Goal: Task Accomplishment & Management: Complete application form

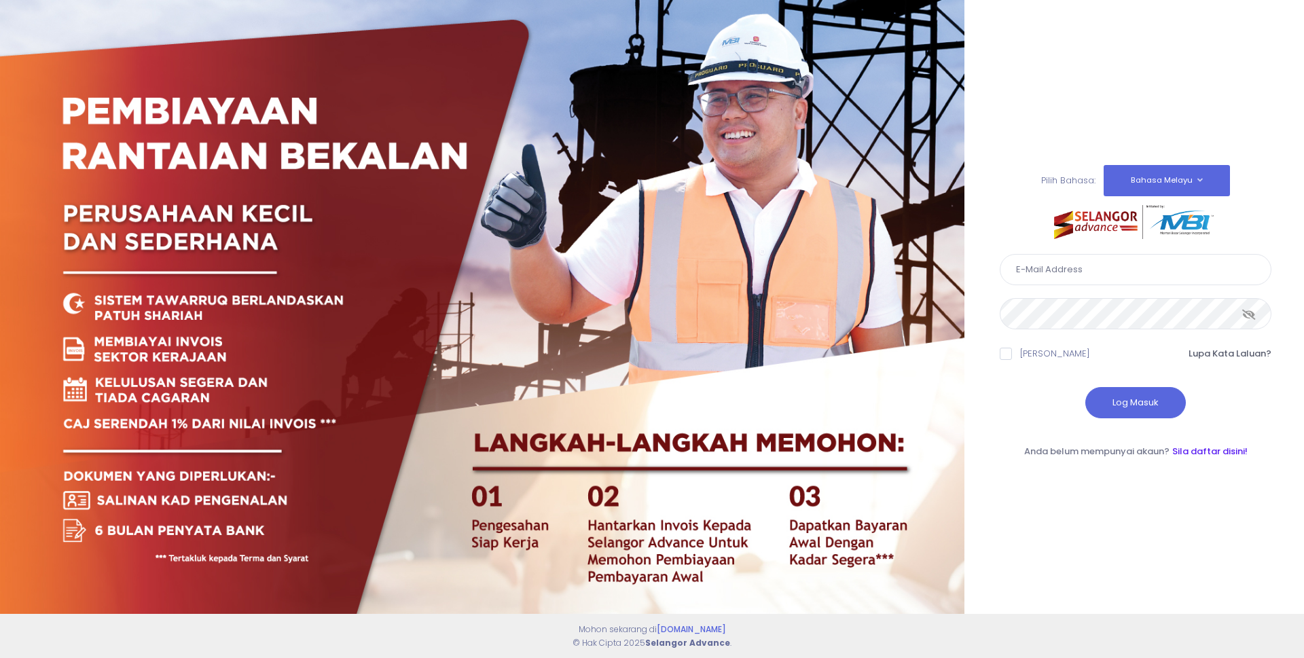
click at [1202, 449] on link "Sila daftar disini!" at bounding box center [1209, 451] width 75 height 13
click at [1101, 272] on input "text" at bounding box center [1136, 269] width 272 height 31
click at [1088, 266] on input "text" at bounding box center [1136, 269] width 272 height 31
click at [1063, 272] on input "text" at bounding box center [1136, 269] width 272 height 31
type input "ahmadwasfi07@yahoo.com"
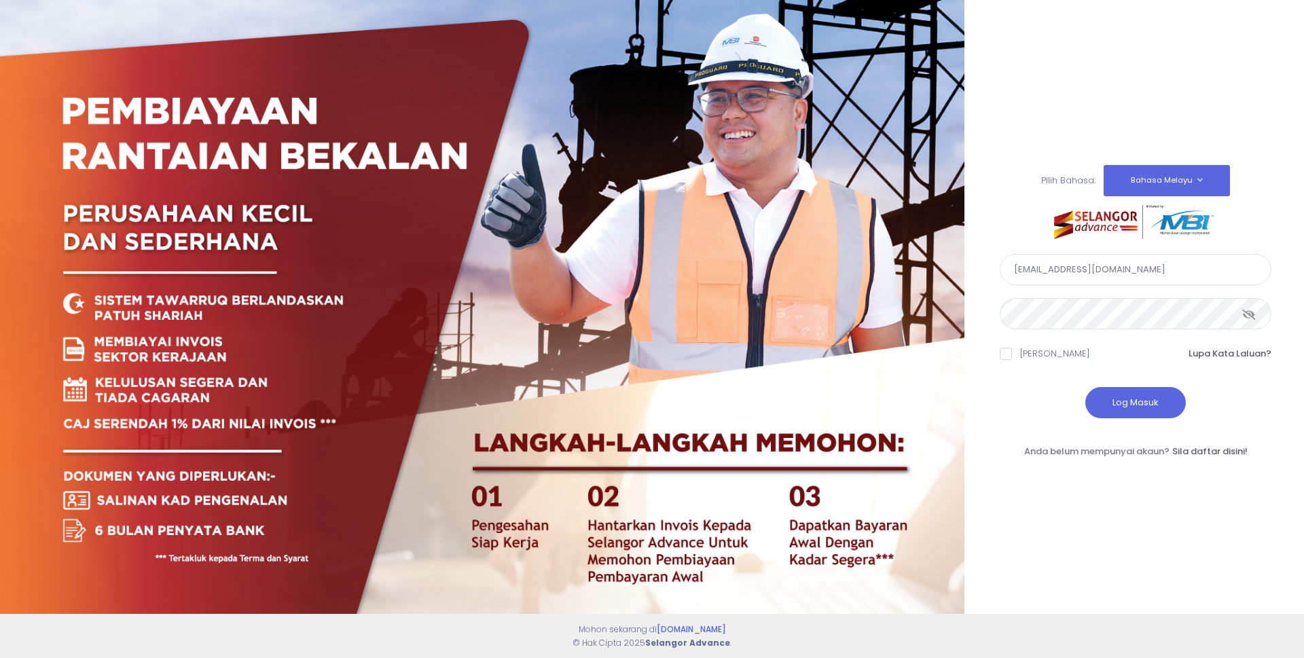
drag, startPoint x: 1152, startPoint y: 274, endPoint x: 944, endPoint y: 266, distance: 208.0
click at [944, 267] on div "Pilih Bahasa: Bahasa Melayu English ahmadwasfi07@yahoo.com" at bounding box center [652, 329] width 1304 height 658
type input "K"
type input "kontrosleesupian@gmail.com"
click at [1210, 451] on link "Sila daftar disini!" at bounding box center [1209, 451] width 75 height 13
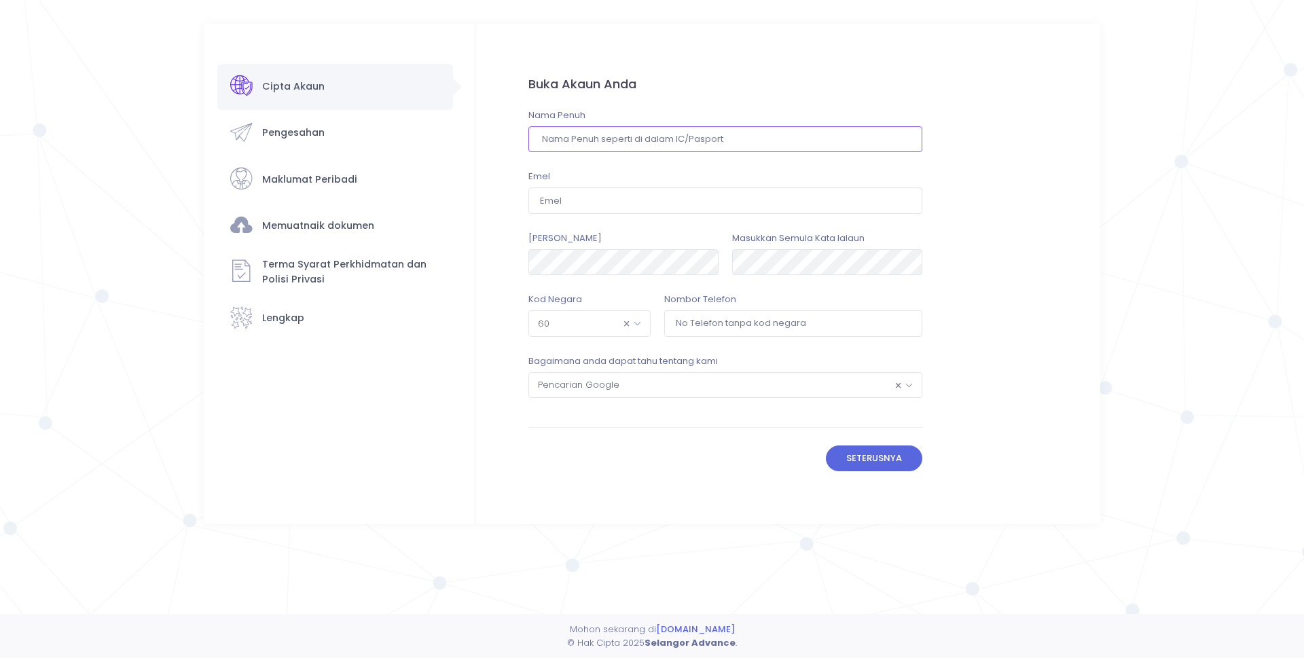
click at [617, 141] on input "text" at bounding box center [725, 139] width 394 height 26
click at [643, 129] on input "text" at bounding box center [725, 139] width 394 height 26
type input "ahmad wasfi bin supian sauri"
click button "Sahkan" at bounding box center [0, 0] width 0 height 0
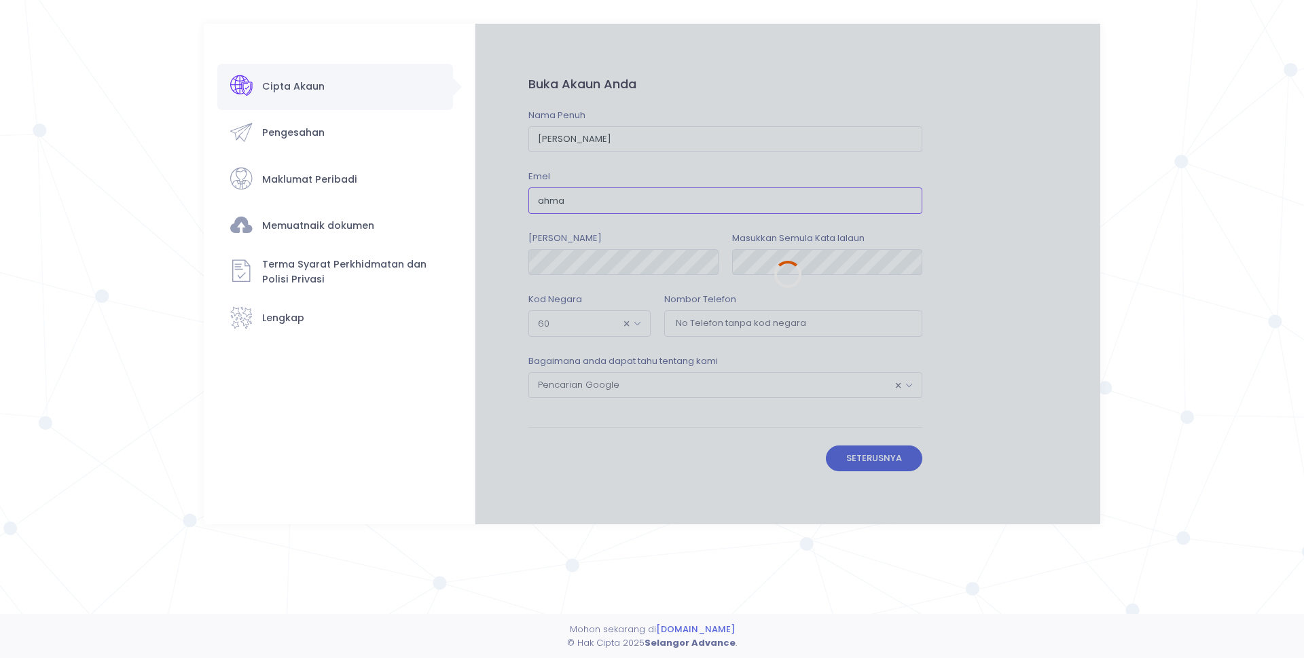
type input "ahmadwasfi07@gmail.com"
type input "133658851"
click at [828, 280] on div at bounding box center [787, 274] width 625 height 500
click at [1019, 246] on div at bounding box center [787, 274] width 625 height 500
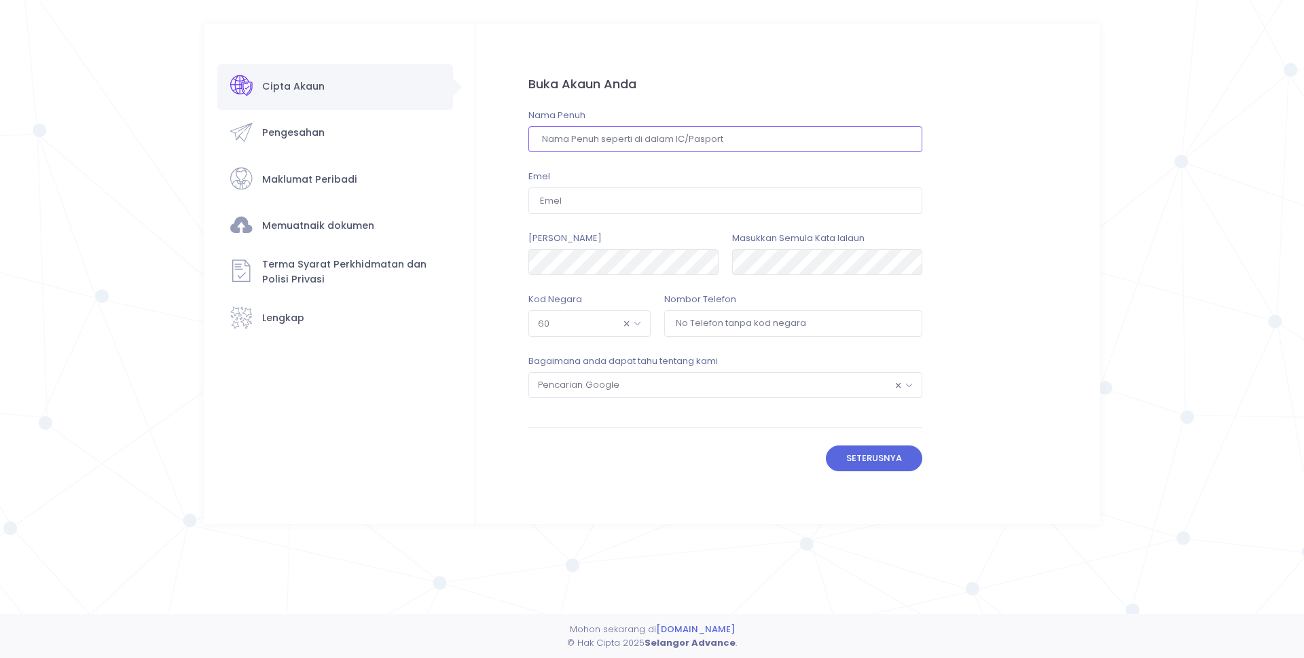
click at [728, 135] on input "text" at bounding box center [725, 139] width 394 height 26
type input "[PERSON_NAME]"
type input "[EMAIL_ADDRESS][DOMAIN_NAME]"
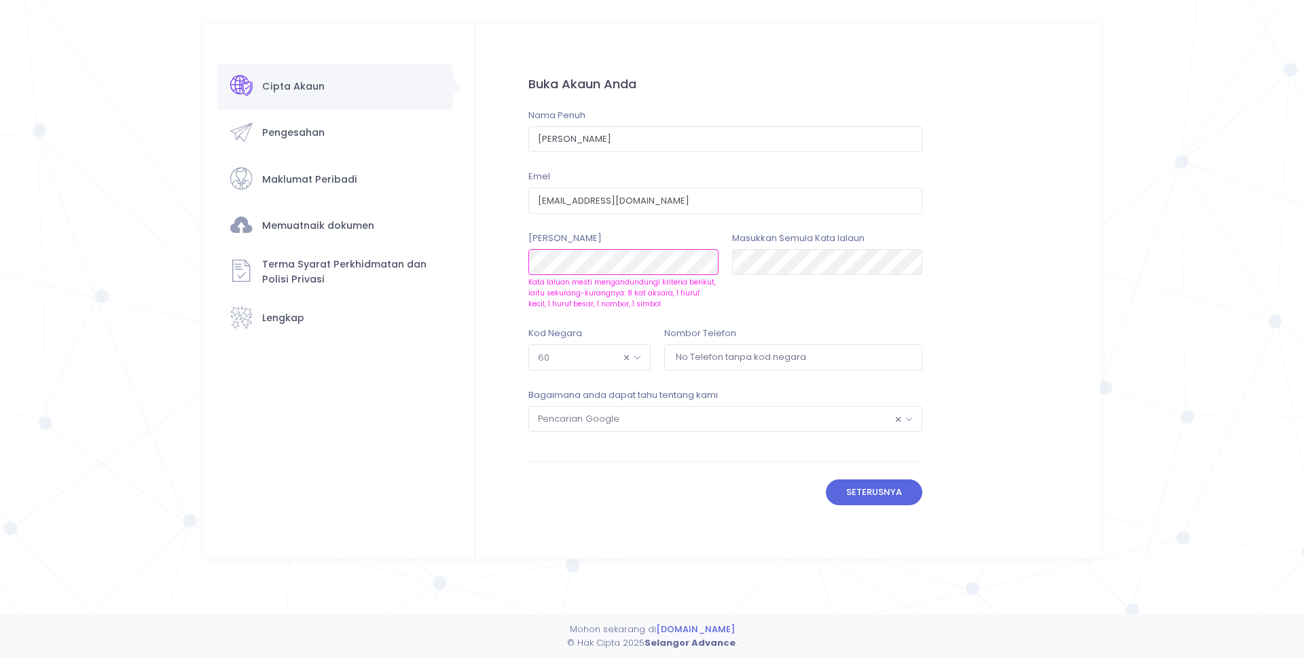
click at [454, 263] on div "Cipta Akaun Pengesahan ×" at bounding box center [652, 291] width 896 height 534
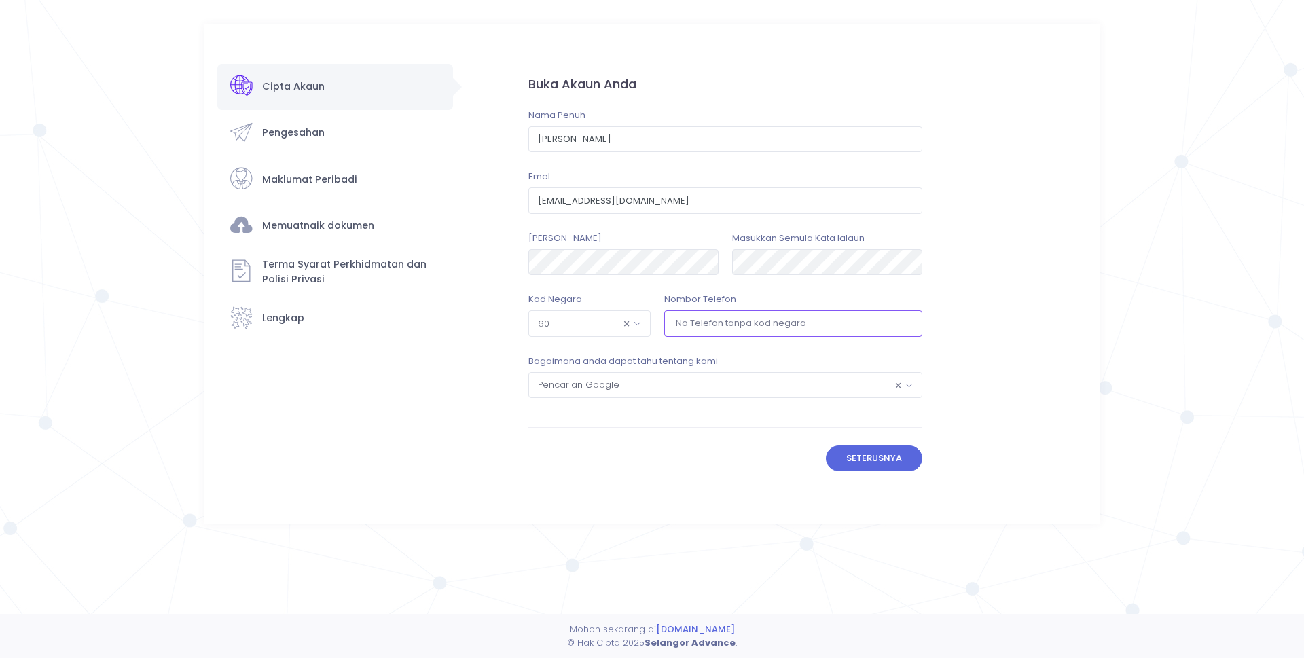
click at [696, 330] on input "tel" at bounding box center [793, 323] width 258 height 26
type input "133658851"
click at [647, 380] on span "× Pencarian Google" at bounding box center [725, 385] width 393 height 24
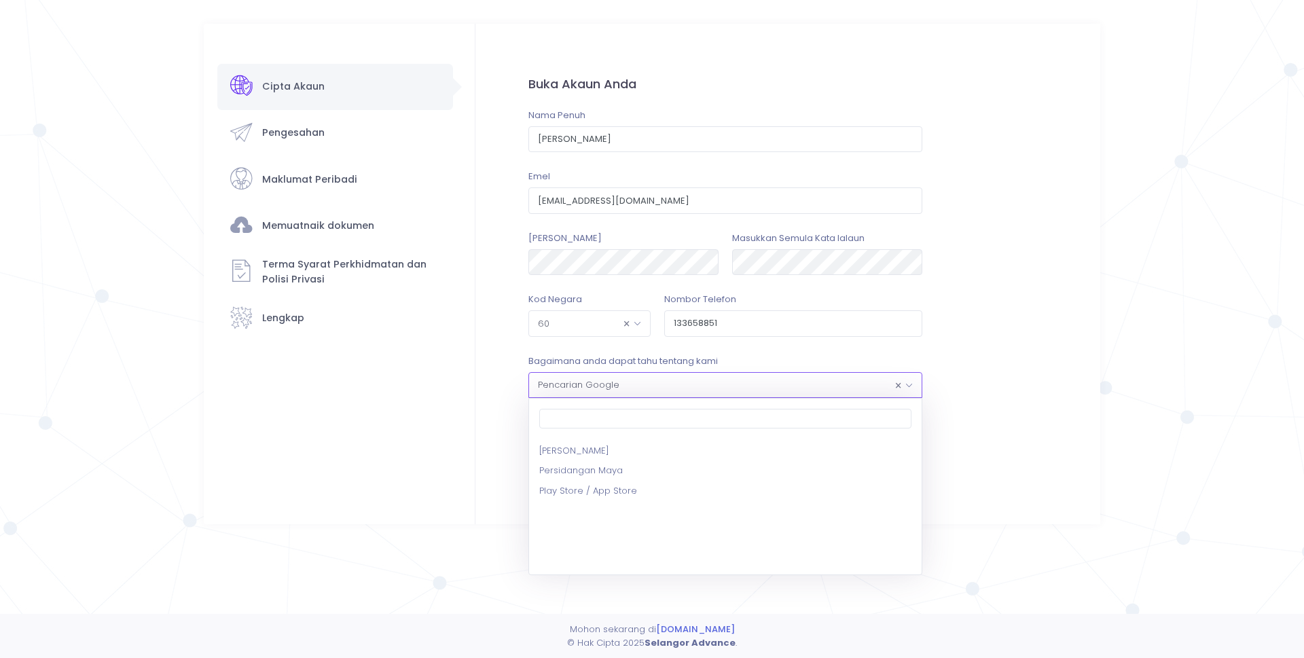
scroll to position [211, 0]
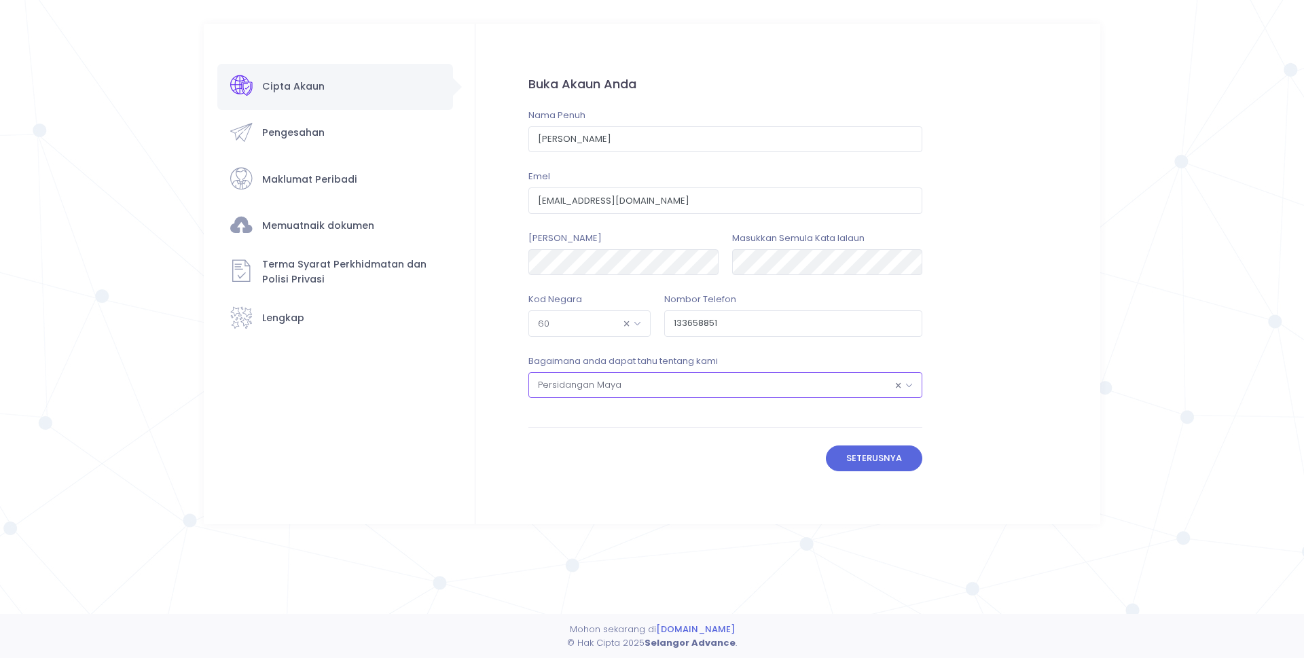
click at [843, 393] on span "× Persidangan Maya" at bounding box center [725, 385] width 393 height 24
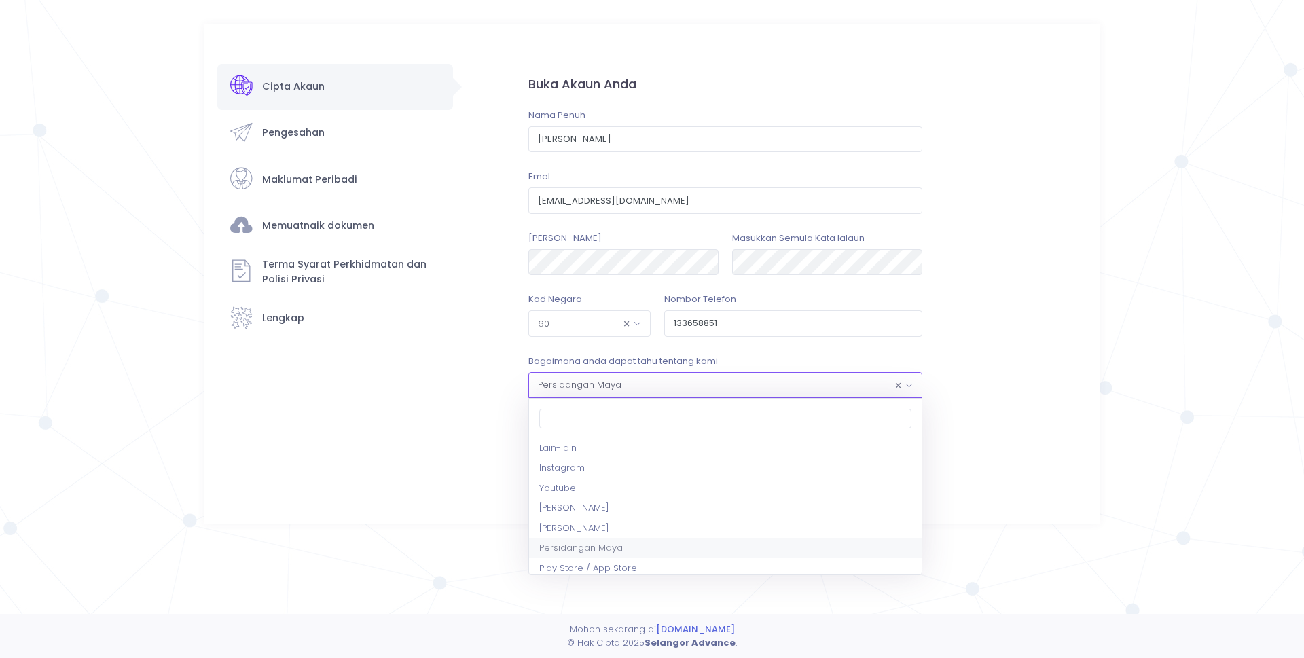
scroll to position [116, 0]
select select "8"
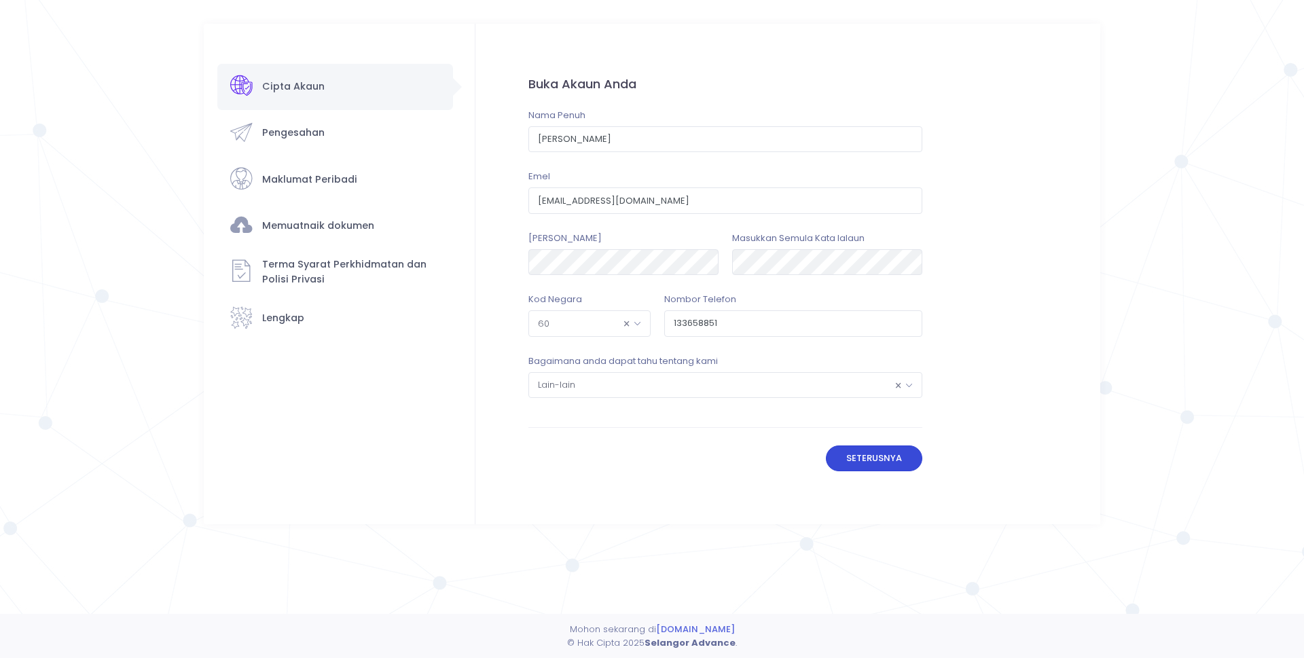
click at [869, 462] on button "Seterusnya" at bounding box center [874, 458] width 97 height 26
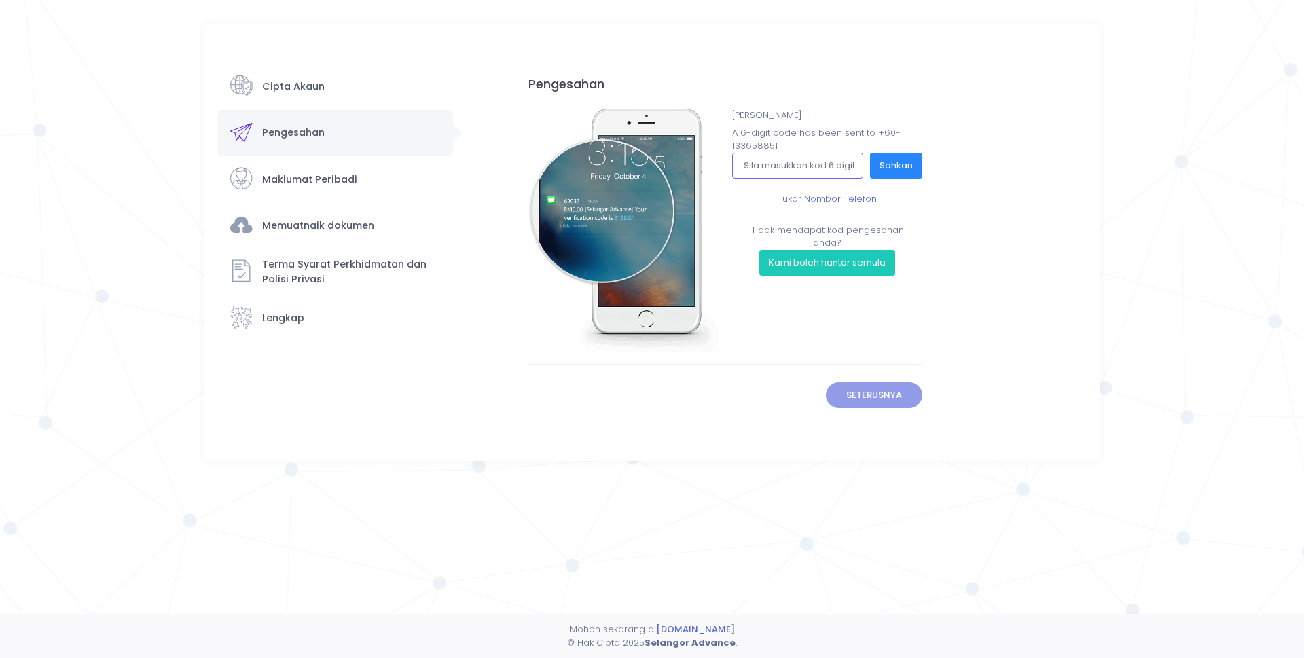
click at [824, 167] on input "text" at bounding box center [797, 166] width 131 height 26
type input "517813"
click at [902, 162] on button "Sahkan" at bounding box center [896, 166] width 52 height 26
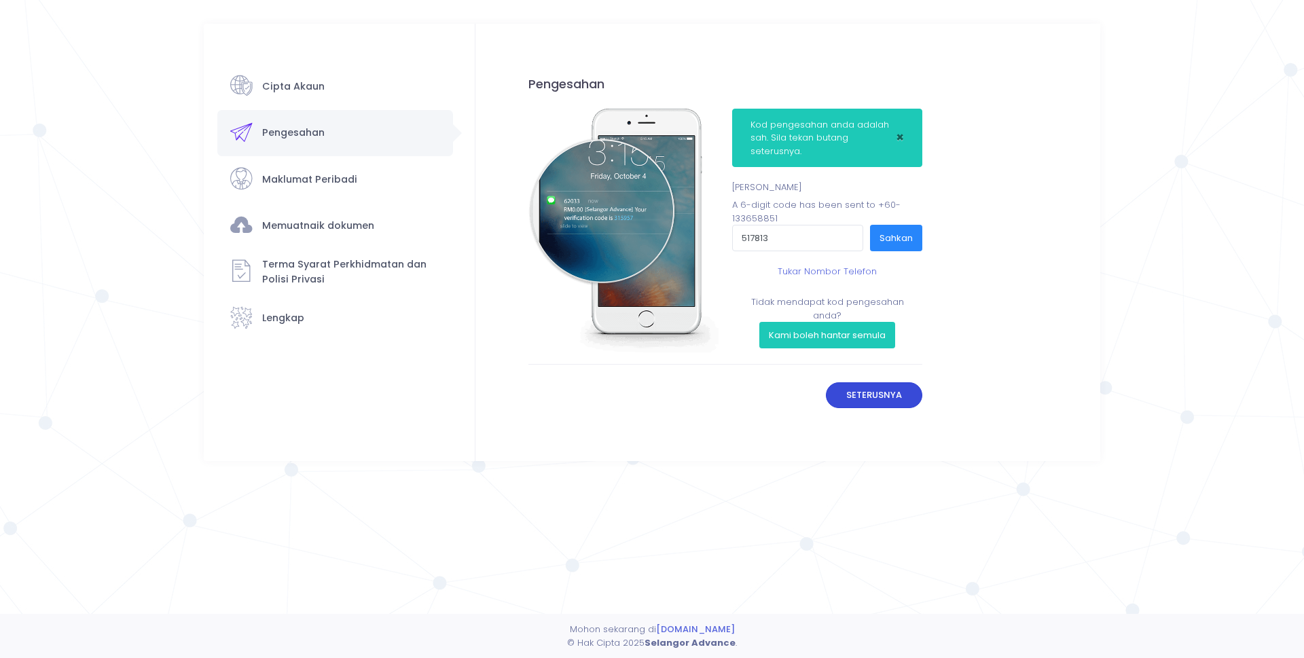
click at [864, 402] on button "Seterusnya" at bounding box center [874, 395] width 97 height 26
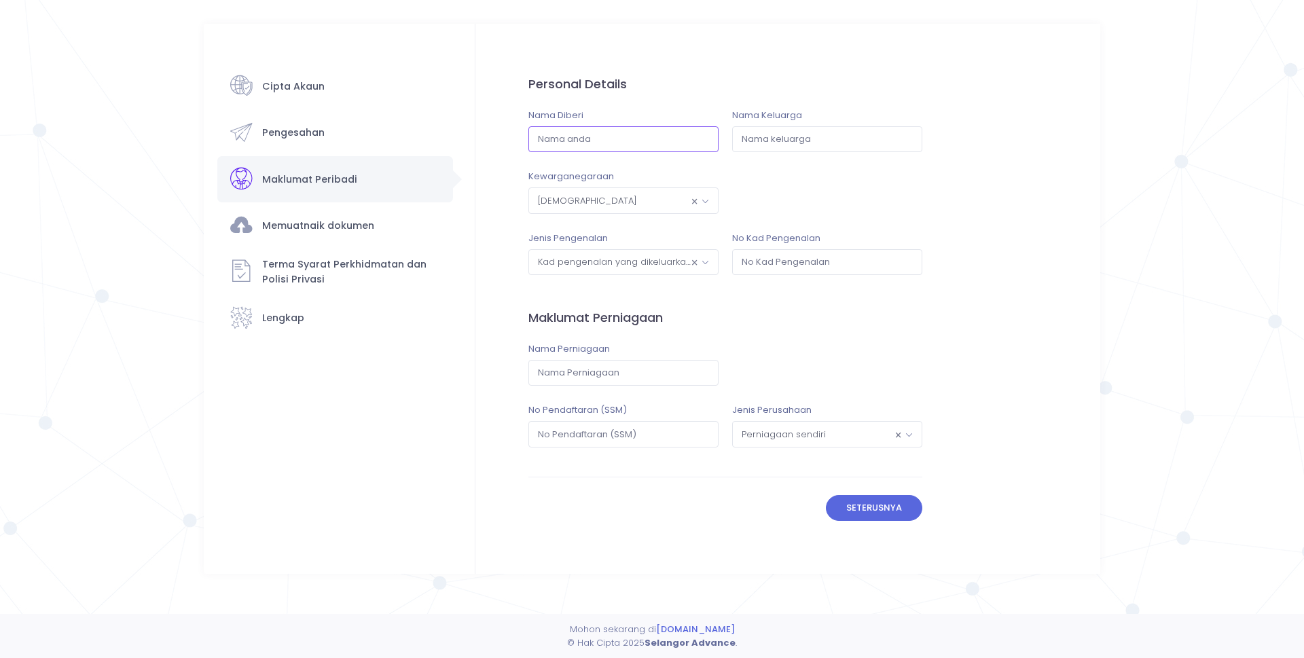
click at [612, 143] on input "text" at bounding box center [623, 139] width 190 height 26
type input "ahmad wasfi"
type input "bin supian sauri"
click at [614, 261] on span "× Kad pengenalan yang dikeluarkan oleh kerajaan" at bounding box center [623, 262] width 189 height 24
click at [873, 331] on div "Personal Details Nama Diberi ahmad wasfi Nama Keluarga bin supian sauri Kewarga…" at bounding box center [725, 276] width 394 height 403
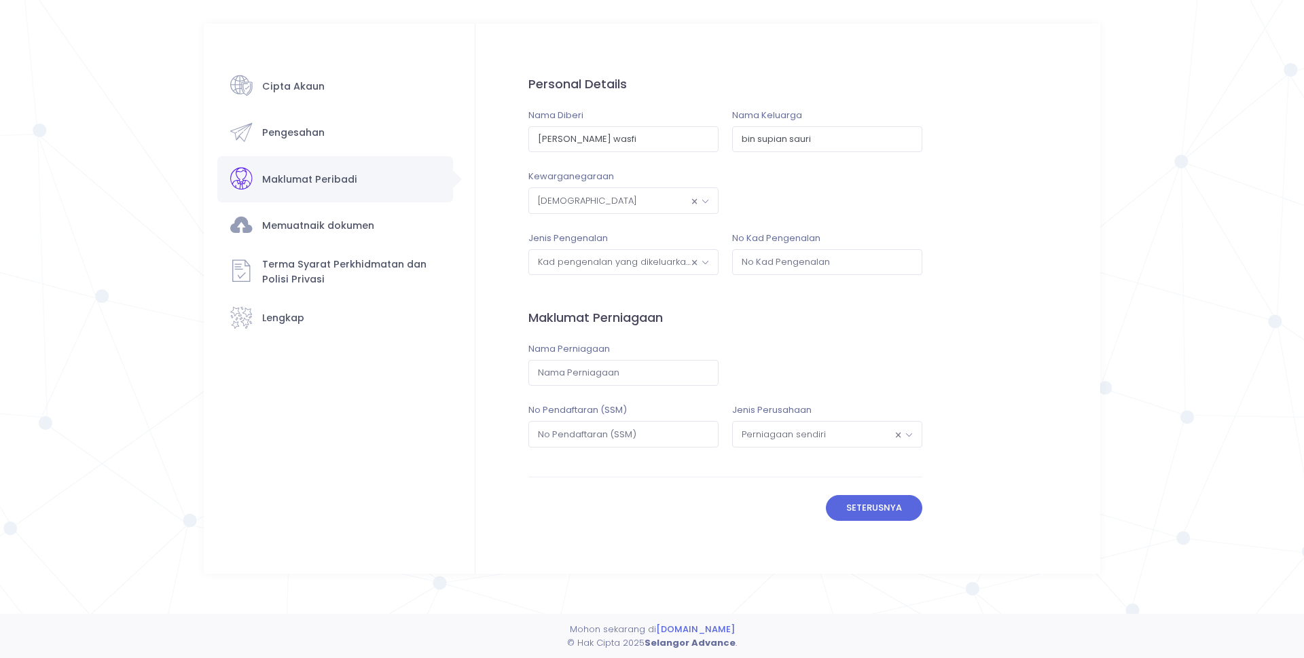
click at [640, 262] on span "× Kad pengenalan yang dikeluarkan oleh kerajaan" at bounding box center [623, 262] width 189 height 24
click at [772, 270] on input "text" at bounding box center [827, 262] width 190 height 26
type input "920707105845"
drag, startPoint x: 647, startPoint y: 376, endPoint x: 653, endPoint y: 371, distance: 7.7
click at [648, 376] on input "text" at bounding box center [623, 373] width 190 height 26
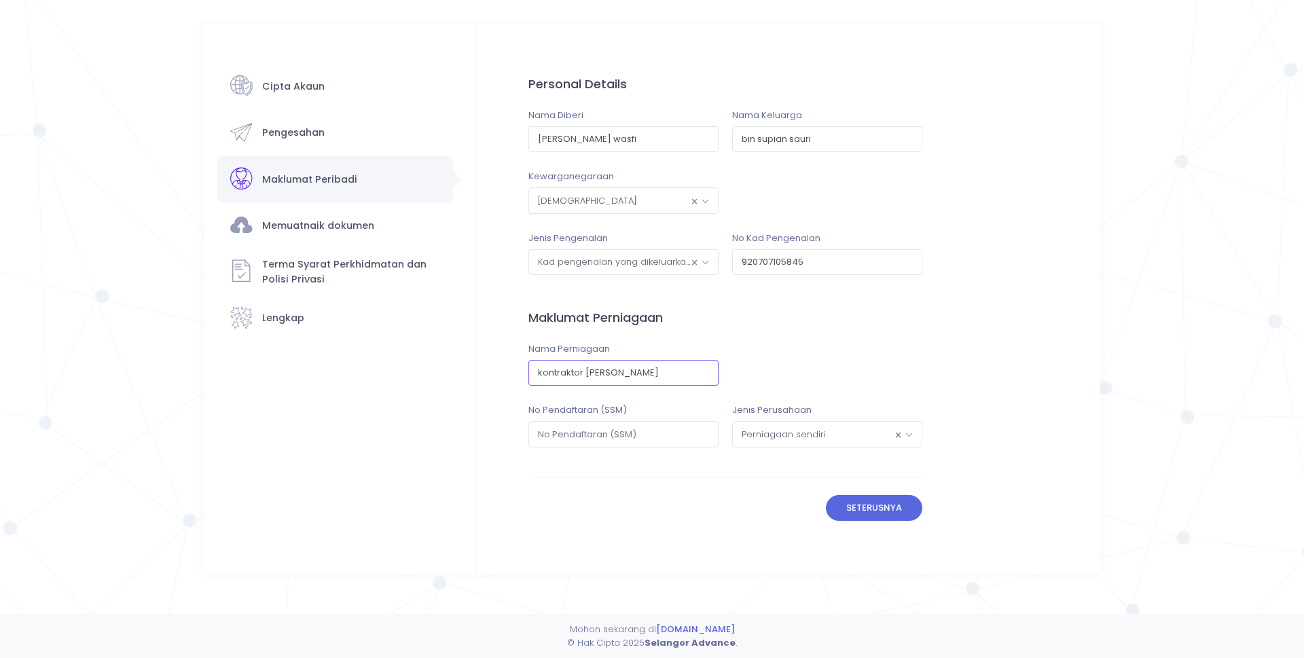
type input "kontraktor roslee supian"
click at [653, 435] on input "text" at bounding box center [623, 434] width 190 height 26
type input "001361058-d"
click at [850, 428] on span "× Perniagaan sendiri" at bounding box center [827, 434] width 189 height 24
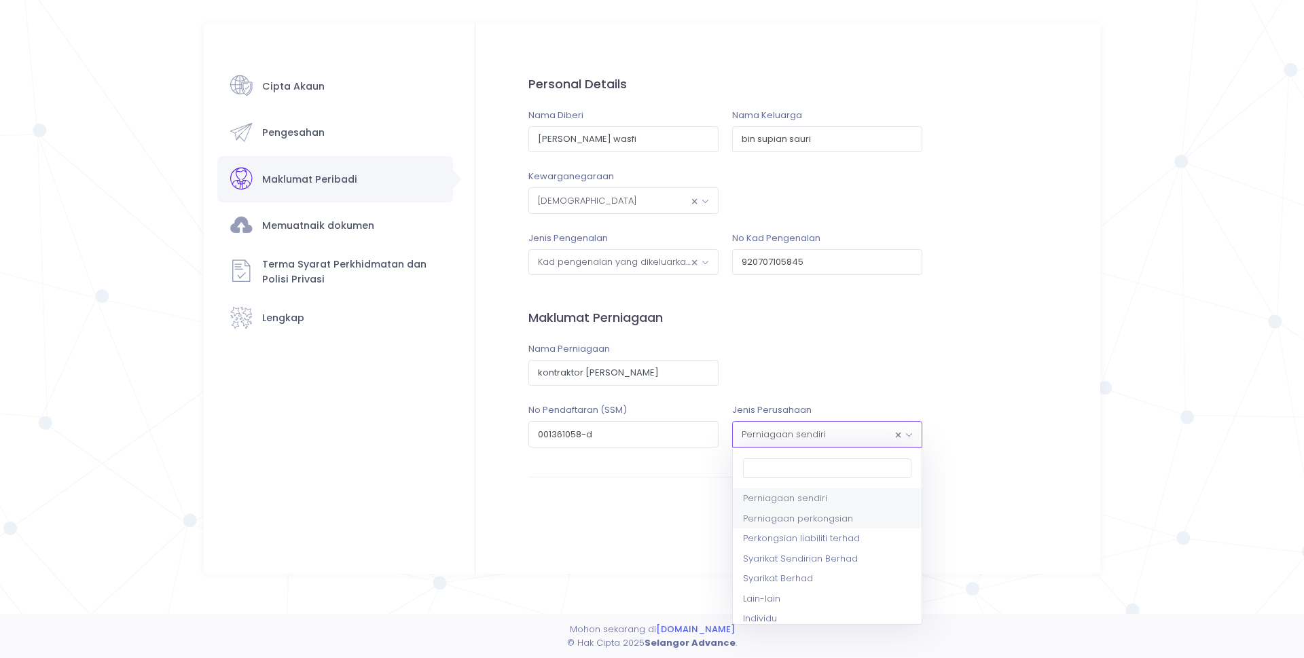
select select "2"
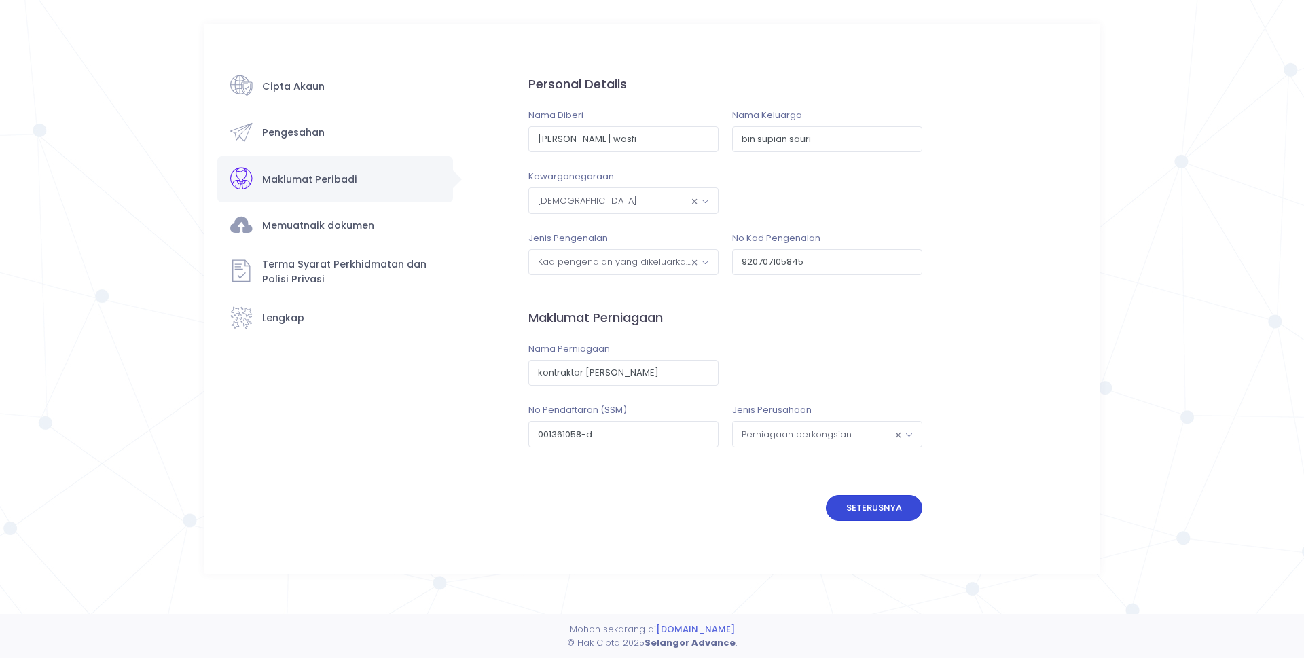
click at [862, 515] on button "Seterusnya" at bounding box center [874, 508] width 97 height 26
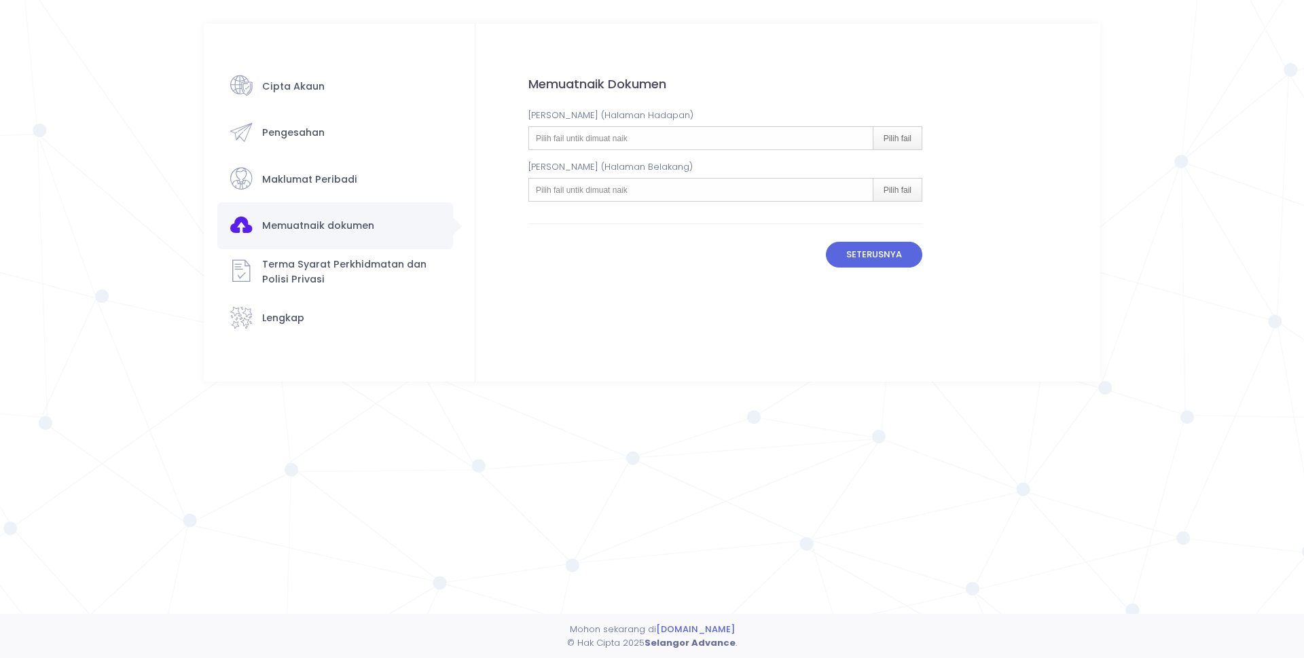
click at [744, 136] on div "Pilih fail untik dimuat naik Pilih fail" at bounding box center [725, 138] width 394 height 24
click at [913, 134] on div "Pilih fail" at bounding box center [897, 138] width 49 height 22
click at [600, 139] on span "Pilih fail untik dimuat naik" at bounding box center [582, 139] width 92 height 10
click at [896, 137] on div "Pilih fail" at bounding box center [897, 138] width 49 height 22
click at [915, 140] on div "Pilih fail" at bounding box center [897, 138] width 49 height 22
